Goal: Transaction & Acquisition: Purchase product/service

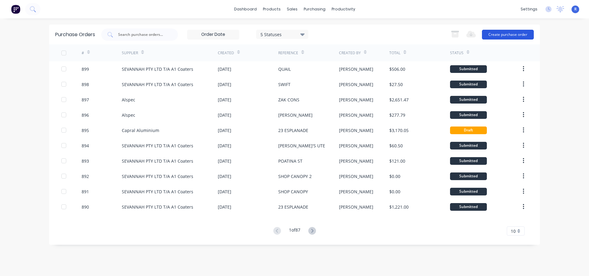
click at [491, 36] on button "Create purchase order" at bounding box center [508, 35] width 52 height 10
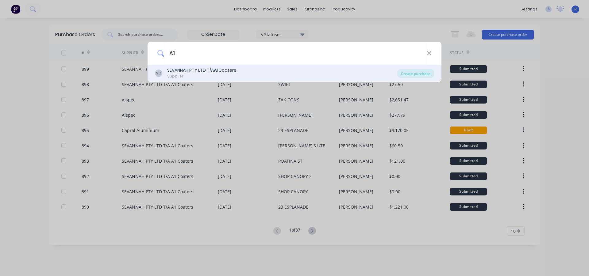
type input "A1"
click at [182, 73] on div "SEVANNAH PTY LTD T/A A1 Coaters" at bounding box center [201, 70] width 69 height 6
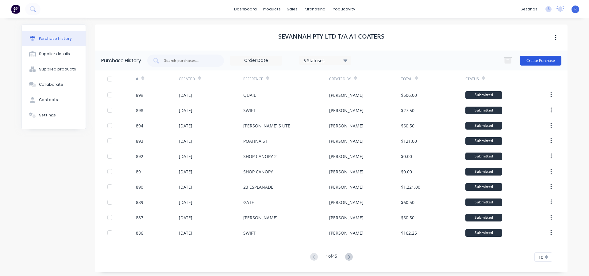
click at [541, 59] on button "Create Purchase" at bounding box center [540, 61] width 41 height 10
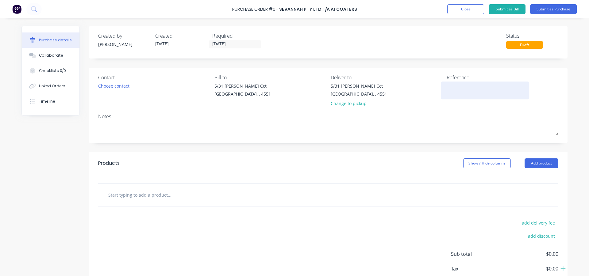
click at [455, 90] on textarea at bounding box center [485, 90] width 77 height 14
type textarea "ZAK HIBISCUS"
type textarea "x"
type textarea "ZAK HIBISCUS"
click at [547, 164] on button "Add product" at bounding box center [541, 164] width 34 height 10
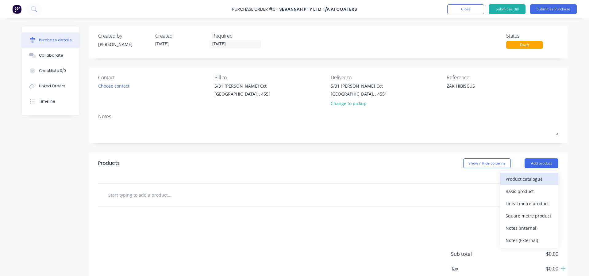
click at [521, 177] on div "Product catalogue" at bounding box center [528, 179] width 47 height 9
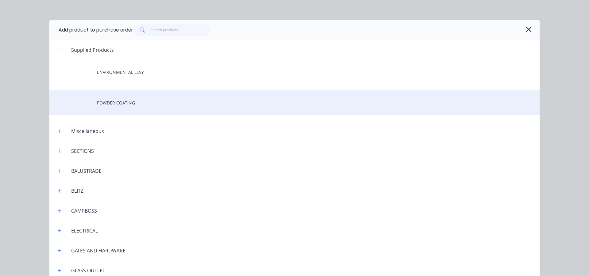
click at [111, 104] on div "POWDER COATING" at bounding box center [294, 102] width 490 height 25
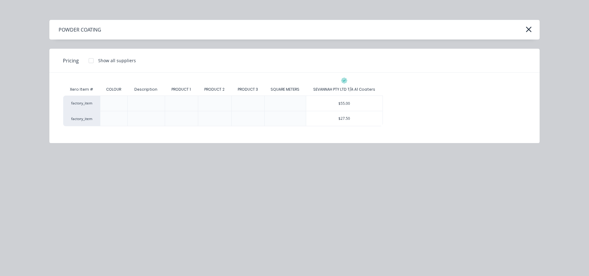
click at [355, 105] on div "$55.00" at bounding box center [344, 103] width 77 height 15
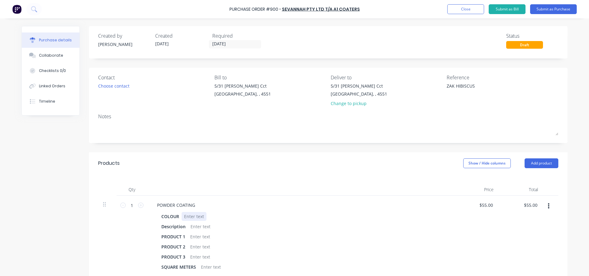
type textarea "x"
click at [186, 217] on div at bounding box center [194, 216] width 25 height 9
type textarea "x"
click at [198, 228] on div at bounding box center [200, 226] width 25 height 9
click at [204, 238] on div at bounding box center [200, 236] width 25 height 9
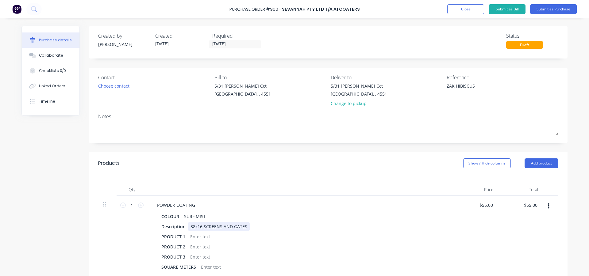
click at [245, 228] on div "38x16 SCREENS AND GATES" at bounding box center [219, 226] width 62 height 9
type textarea "x"
click at [195, 238] on div at bounding box center [200, 236] width 25 height 9
type textarea "x"
click at [200, 248] on div at bounding box center [200, 247] width 25 height 9
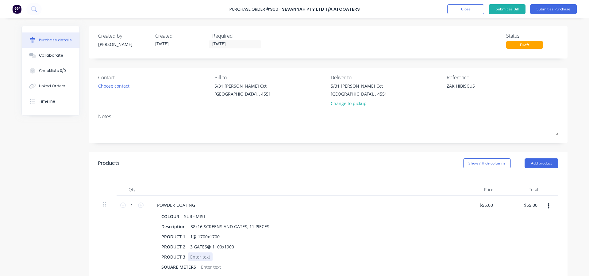
type textarea "x"
click at [193, 256] on div at bounding box center [200, 257] width 25 height 9
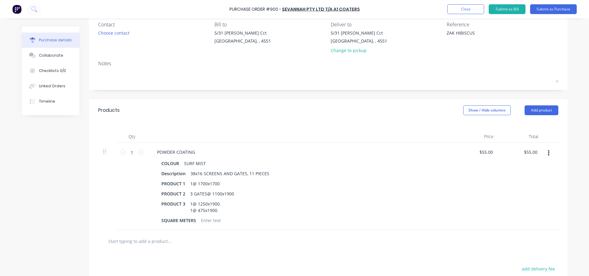
scroll to position [61, 0]
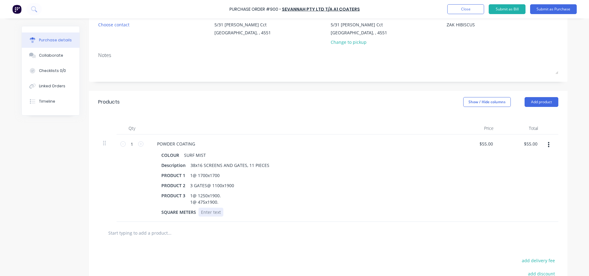
click at [203, 212] on div at bounding box center [210, 212] width 25 height 9
type textarea "x"
drag, startPoint x: 195, startPoint y: 212, endPoint x: 149, endPoint y: 217, distance: 46.3
click at [149, 217] on div "POWDER COATING COLOUR SURF MIST Description 38x16 SCREENS AND GATES, 11 PIECES …" at bounding box center [300, 178] width 307 height 87
type textarea "x"
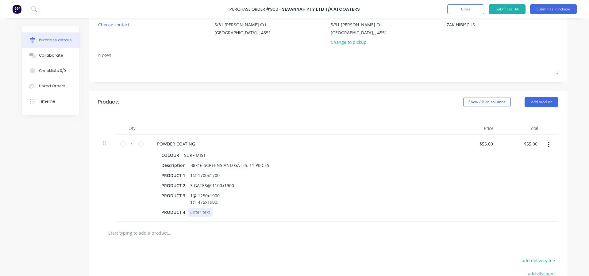
click at [193, 213] on div at bounding box center [200, 212] width 25 height 9
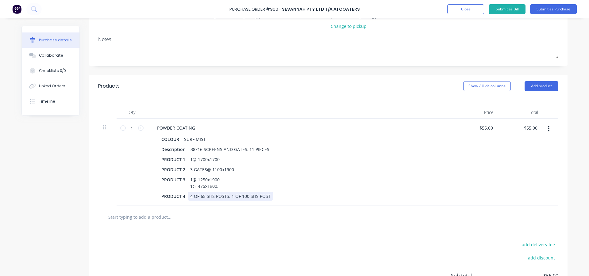
scroll to position [92, 0]
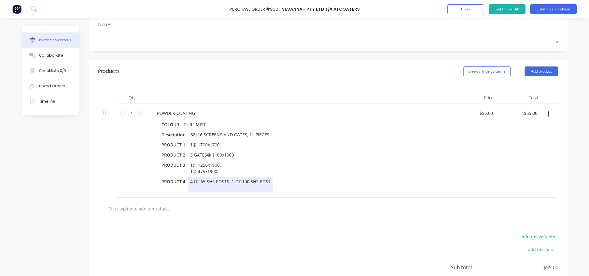
click at [232, 190] on div "4 OF 65 SHS POSTS. 1 OF 100 SHS POST" at bounding box center [230, 184] width 85 height 15
click at [233, 205] on div at bounding box center [195, 209] width 184 height 12
click at [400, 65] on div "Products Show / Hide columns Add product" at bounding box center [328, 71] width 478 height 22
click at [132, 114] on input "1" at bounding box center [132, 113] width 12 height 9
type textarea "x"
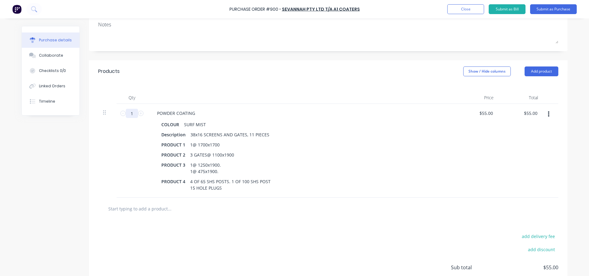
type input "14"
type input "$770.00"
type textarea "x"
type input "14"
click at [122, 145] on div "14 14" at bounding box center [132, 151] width 31 height 94
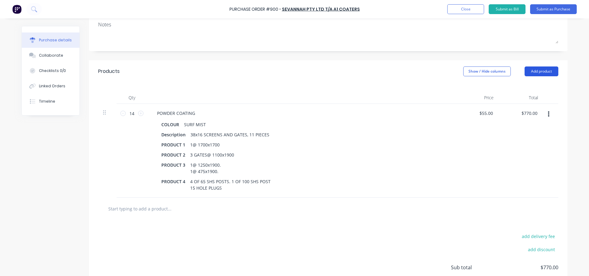
click at [536, 71] on button "Add product" at bounding box center [541, 72] width 34 height 10
click at [534, 83] on div "Product catalogue" at bounding box center [528, 87] width 47 height 9
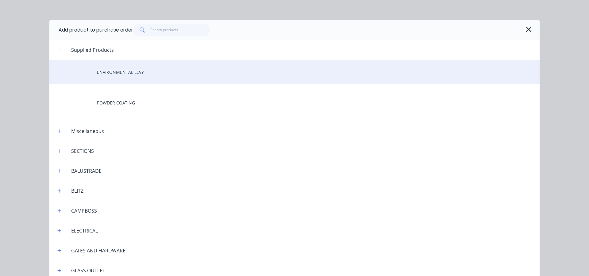
click at [112, 75] on div "ENVIRONMENTAL LEVY" at bounding box center [294, 72] width 490 height 25
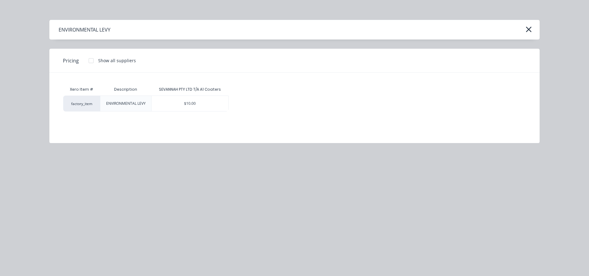
click at [213, 106] on div "$10.00" at bounding box center [190, 103] width 77 height 15
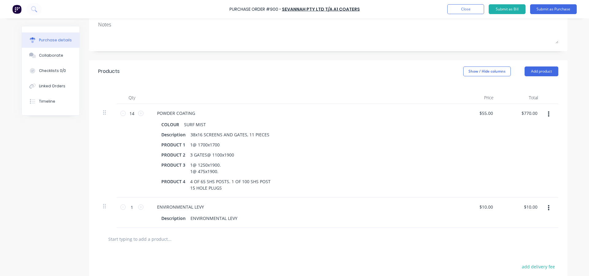
scroll to position [0, 0]
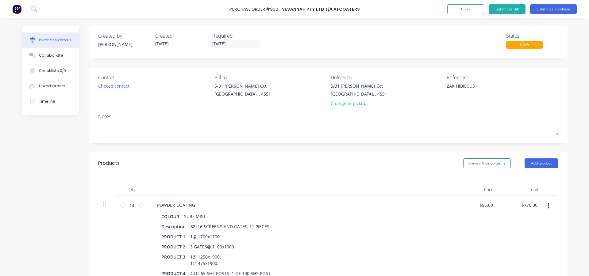
click at [422, 53] on div "Created by [PERSON_NAME] Created [DATE] Required [DATE] Status Draft" at bounding box center [328, 42] width 478 height 33
click at [457, 11] on button "Close" at bounding box center [465, 9] width 37 height 10
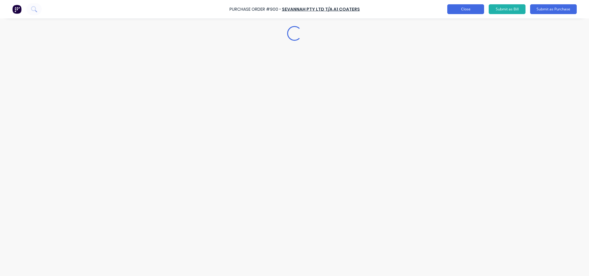
type textarea "x"
